Goal: Information Seeking & Learning: Learn about a topic

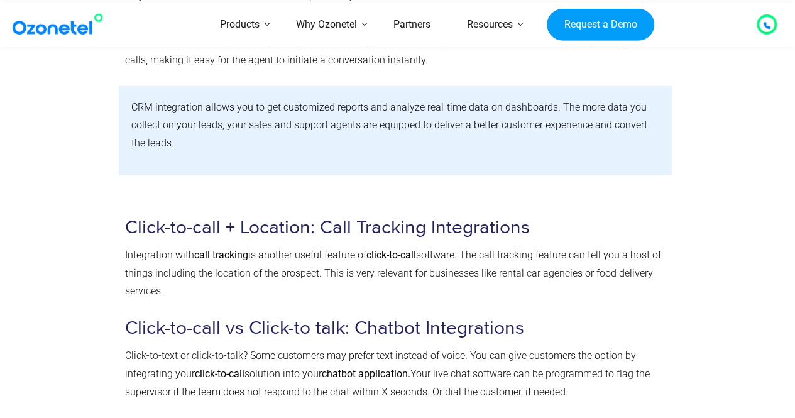
scroll to position [1760, 0]
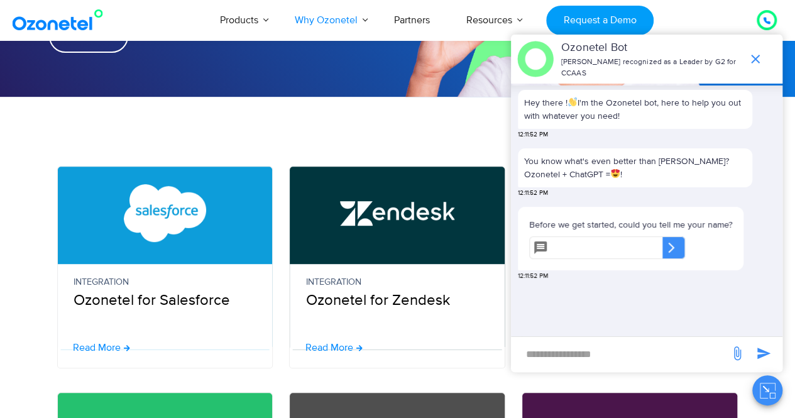
scroll to position [314, 0]
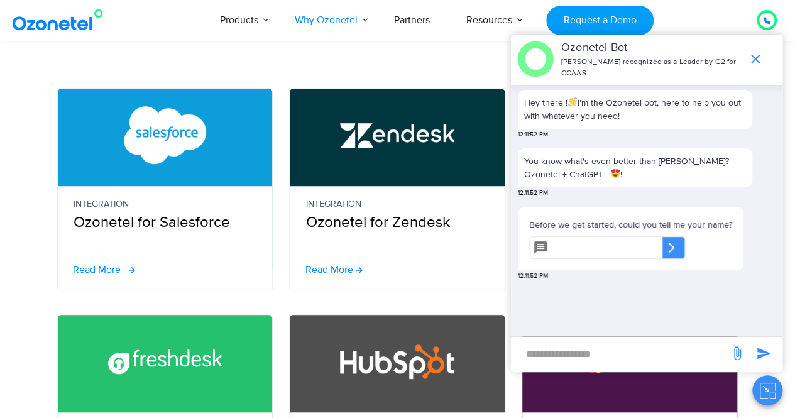
click at [107, 266] on span "Read More" at bounding box center [97, 270] width 48 height 10
click at [759, 58] on icon "end chat or minimize" at bounding box center [755, 59] width 15 height 15
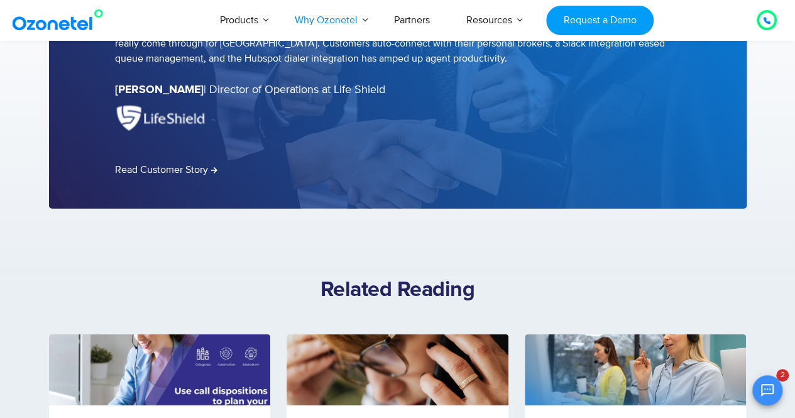
scroll to position [1446, 0]
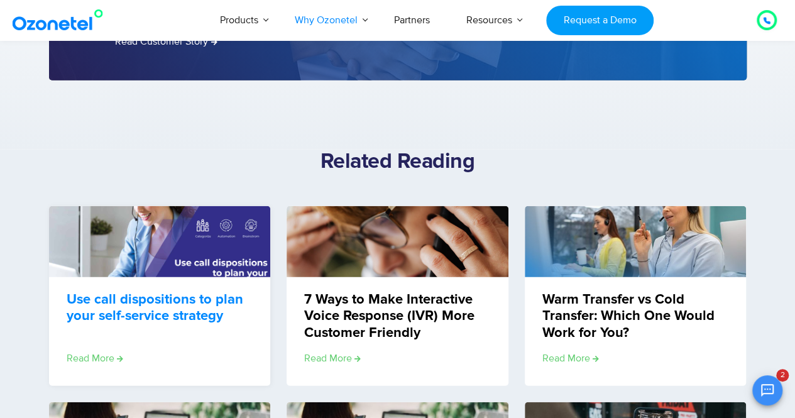
click at [184, 310] on link "Use call dispositions to plan your self-service strategy" at bounding box center [159, 308] width 185 height 33
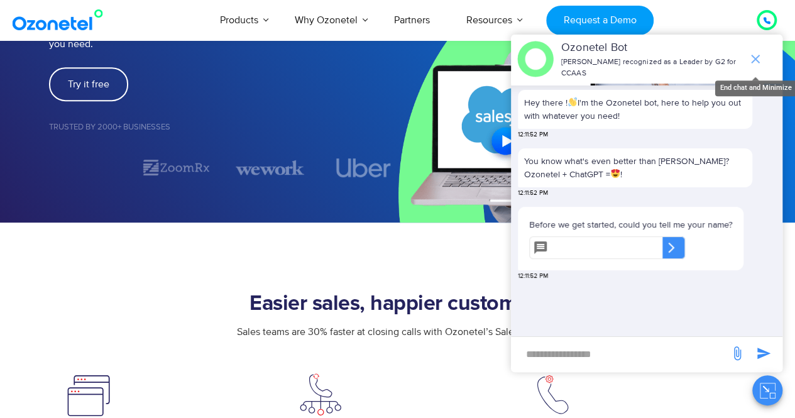
click at [756, 57] on icon "end chat or minimize" at bounding box center [755, 59] width 15 height 15
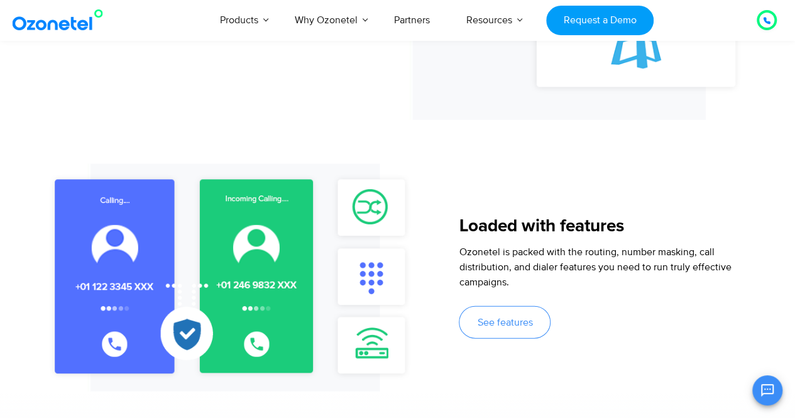
scroll to position [1320, 0]
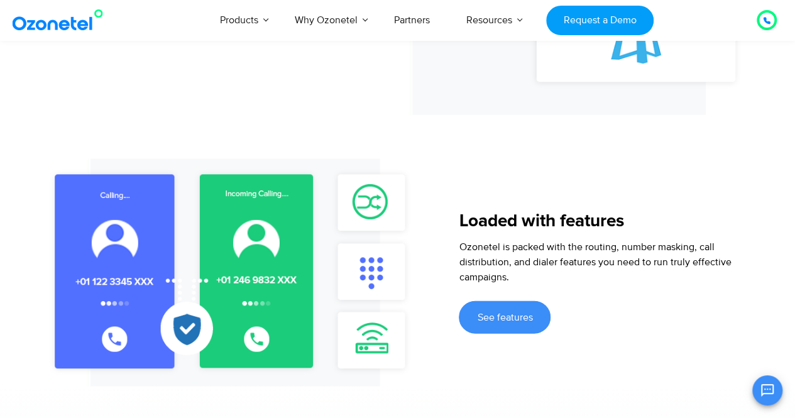
click at [492, 310] on link "See features" at bounding box center [505, 317] width 92 height 33
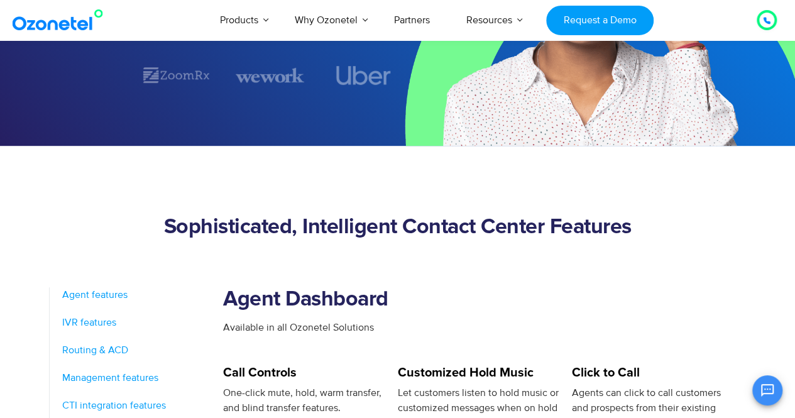
scroll to position [629, 0]
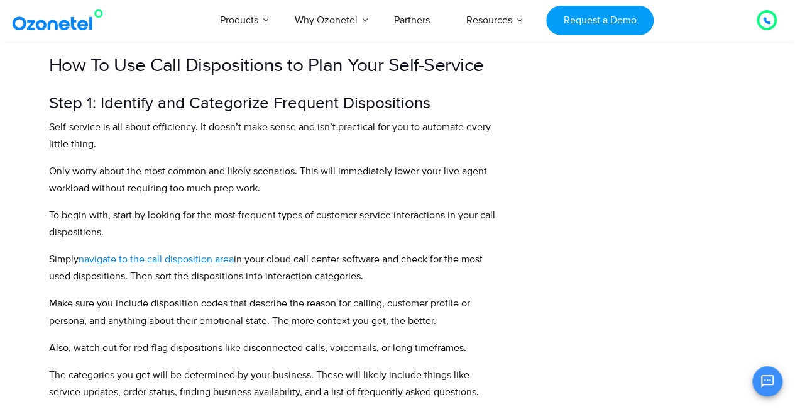
scroll to position [1006, 0]
